Goal: Task Accomplishment & Management: Complete application form

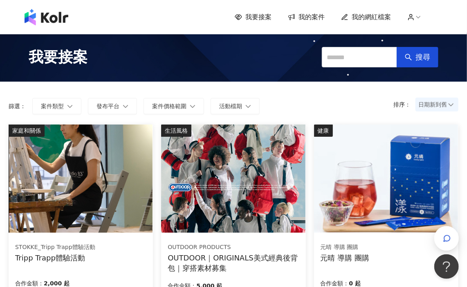
click at [307, 18] on span "我的案件" at bounding box center [311, 17] width 26 height 9
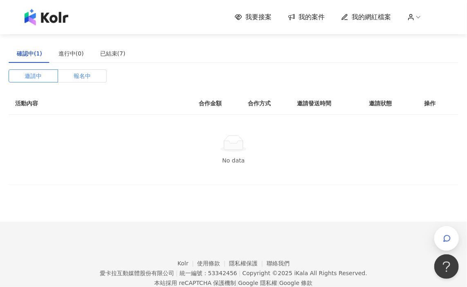
click at [77, 75] on span "報名中" at bounding box center [82, 76] width 17 height 12
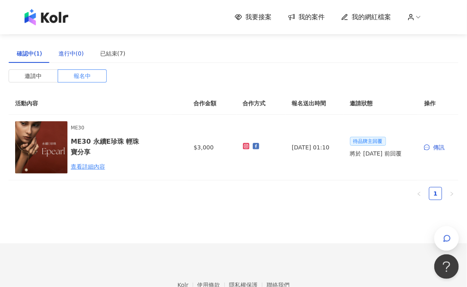
click at [74, 51] on div "進行中(0)" at bounding box center [70, 53] width 25 height 9
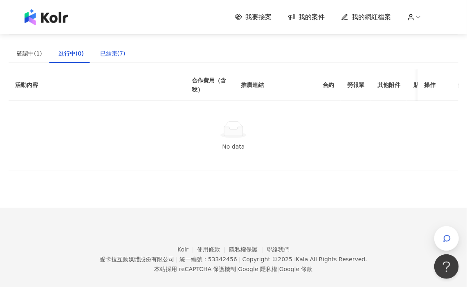
click at [118, 55] on div "已結束(7)" at bounding box center [112, 53] width 25 height 9
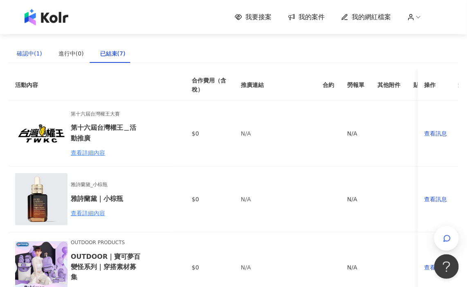
click at [26, 52] on div "確認中(1)" at bounding box center [29, 53] width 25 height 9
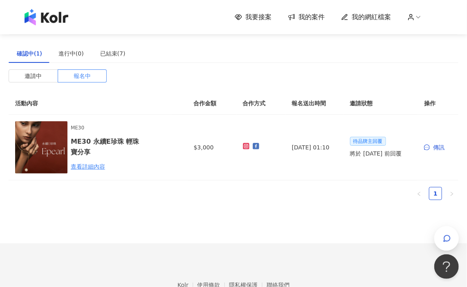
click at [259, 18] on span "我要接案" at bounding box center [258, 17] width 26 height 9
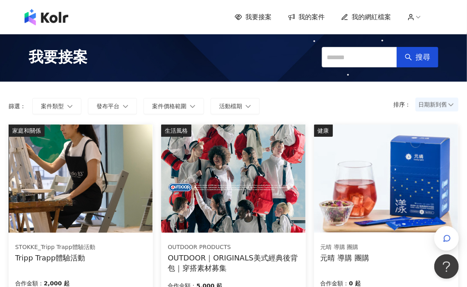
click at [425, 101] on span "日期新到舊" at bounding box center [436, 104] width 37 height 12
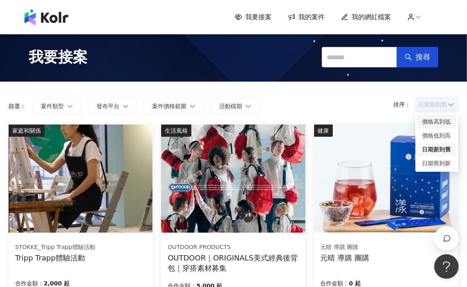
click at [428, 125] on div "價格高到低" at bounding box center [437, 121] width 30 height 9
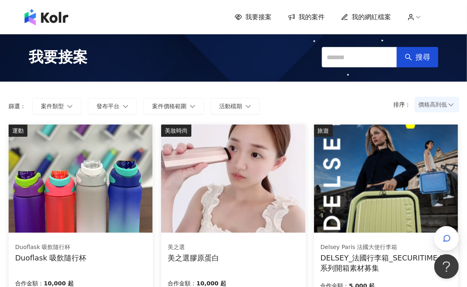
click at [427, 103] on span "價格高到低" at bounding box center [436, 104] width 37 height 12
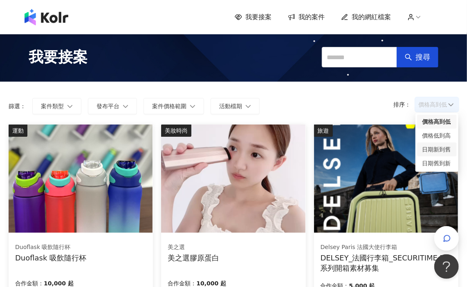
click at [426, 152] on div "日期新到舊" at bounding box center [437, 149] width 30 height 9
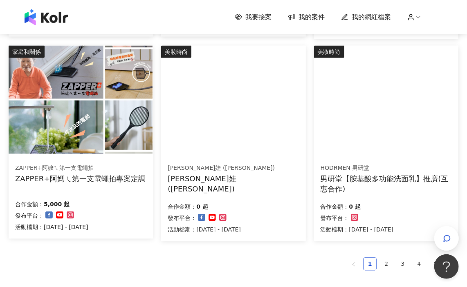
scroll to position [490, 0]
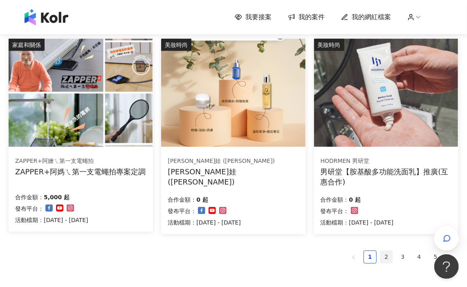
click at [384, 259] on link "2" at bounding box center [386, 257] width 12 height 12
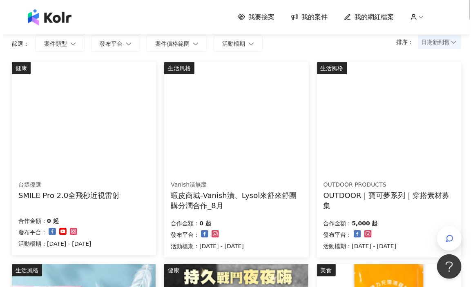
scroll to position [82, 0]
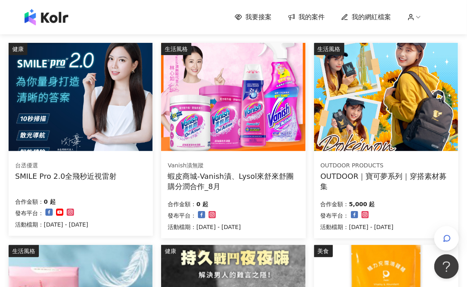
click at [106, 181] on div "SMILE Pro 2.0全飛秒近視雷射" at bounding box center [65, 176] width 101 height 10
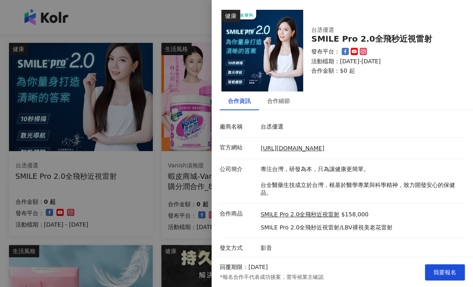
scroll to position [0, 0]
click at [278, 95] on div "合作細節" at bounding box center [278, 100] width 39 height 19
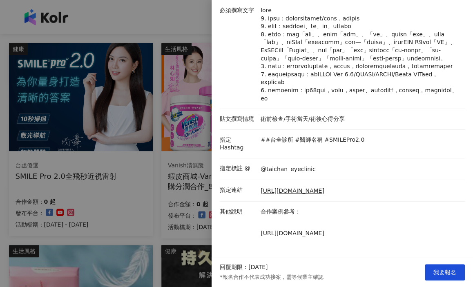
scroll to position [140, 0]
click at [206, 136] on div at bounding box center [236, 143] width 473 height 287
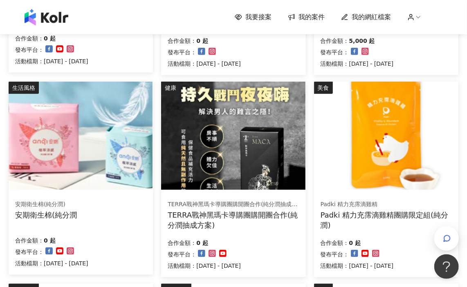
scroll to position [286, 0]
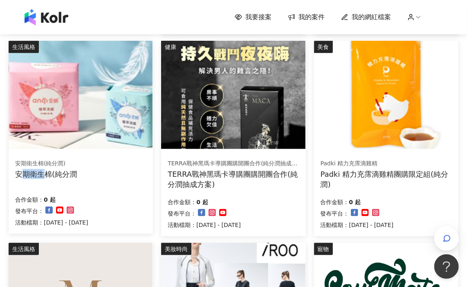
drag, startPoint x: 25, startPoint y: 177, endPoint x: 46, endPoint y: 174, distance: 21.4
click at [46, 174] on div "安期衛生棉(純分潤" at bounding box center [46, 174] width 62 height 10
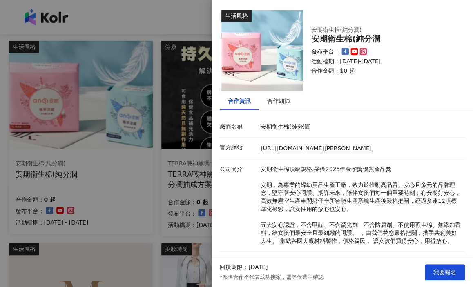
click at [0, 174] on div at bounding box center [236, 143] width 473 height 287
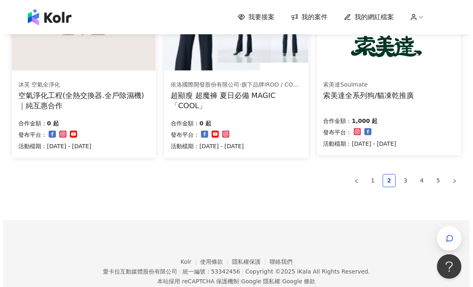
scroll to position [572, 0]
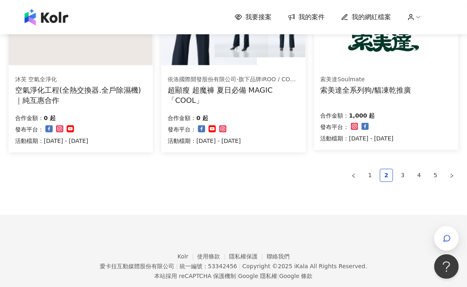
click at [358, 107] on div "索美達Soulmate 索美達全系列狗/貓凍乾推廣 合作金額： 1,000 起 發布平台： 活動檔期：[DATE] - [DATE]" at bounding box center [386, 110] width 144 height 82
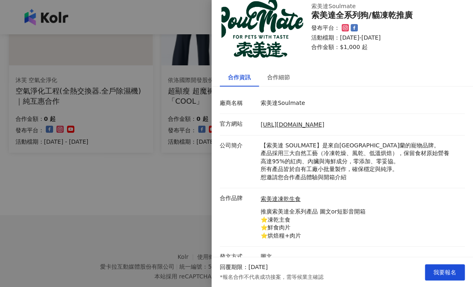
scroll to position [33, 0]
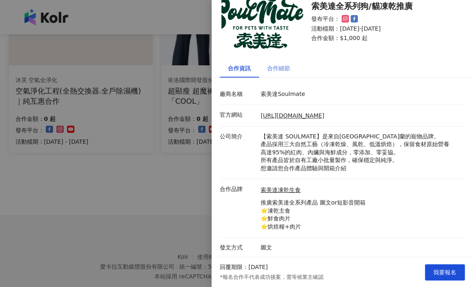
click at [291, 71] on div "合作細節" at bounding box center [278, 68] width 39 height 19
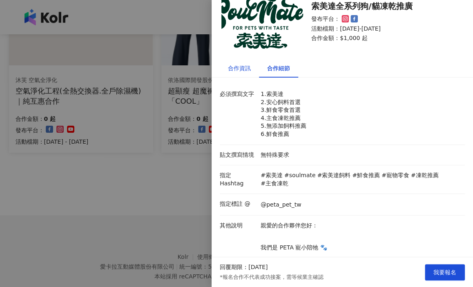
click at [244, 68] on div "合作資訊" at bounding box center [239, 68] width 23 height 9
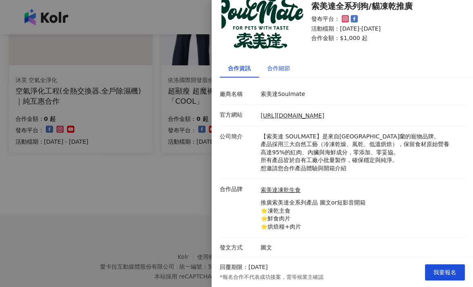
click at [274, 70] on div "合作細節" at bounding box center [278, 68] width 23 height 9
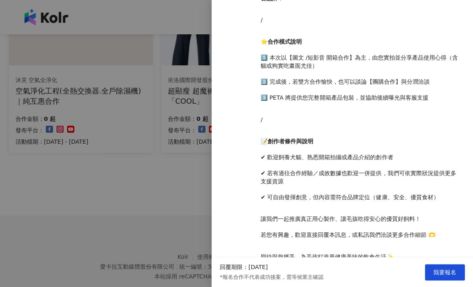
scroll to position [375, 0]
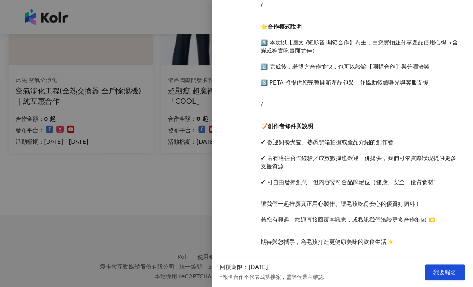
click at [184, 191] on div at bounding box center [236, 143] width 473 height 287
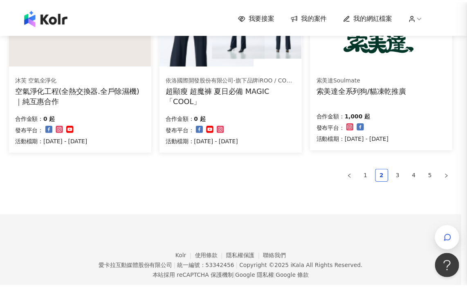
scroll to position [0, 0]
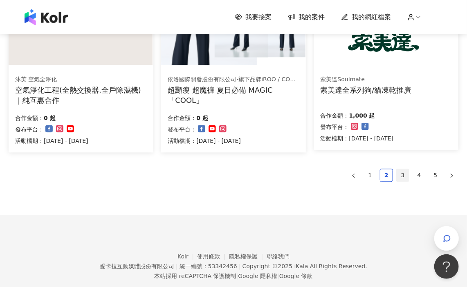
click at [402, 176] on link "3" at bounding box center [402, 176] width 12 height 12
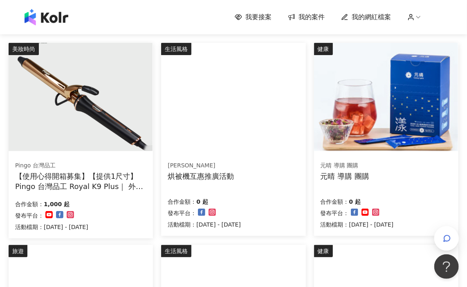
scroll to position [41, 0]
